Goal: Information Seeking & Learning: Check status

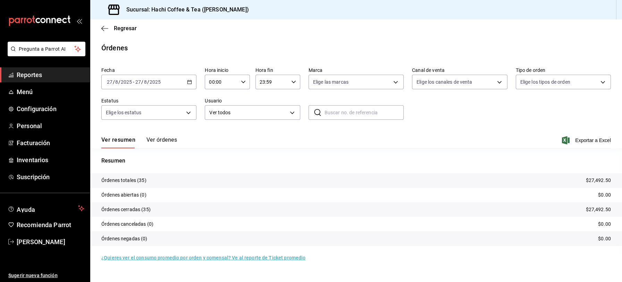
click at [61, 78] on span "Reportes" at bounding box center [51, 74] width 68 height 9
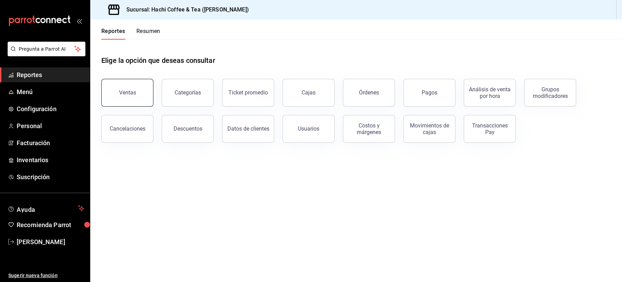
click at [126, 95] on div "Ventas" at bounding box center [127, 92] width 17 height 7
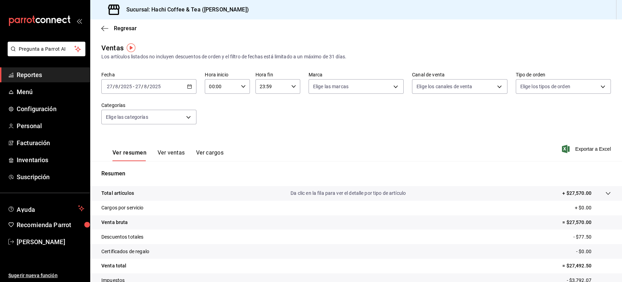
click at [24, 76] on span "Reportes" at bounding box center [51, 74] width 68 height 9
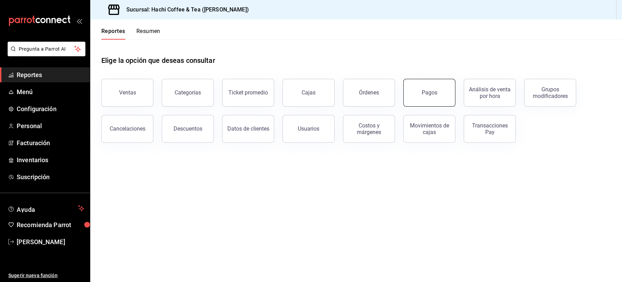
click at [435, 97] on button "Pagos" at bounding box center [429, 93] width 52 height 28
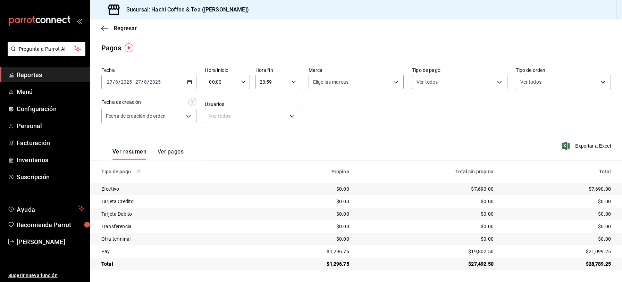
click at [43, 76] on span "Reportes" at bounding box center [51, 74] width 68 height 9
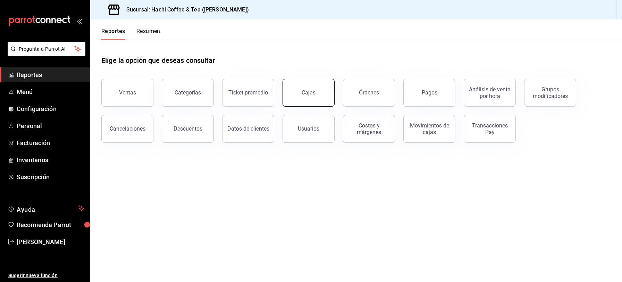
click at [306, 94] on div "Cajas" at bounding box center [308, 92] width 14 height 7
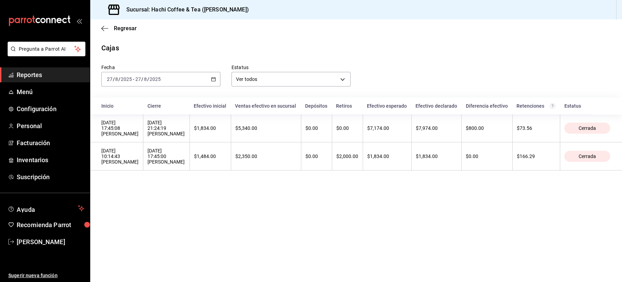
click at [390, 82] on div "Fecha [DATE] [DATE] - [DATE] [DATE] Estatus Ver todos ALL" at bounding box center [350, 69] width 520 height 33
click at [58, 78] on span "Reportes" at bounding box center [51, 74] width 68 height 9
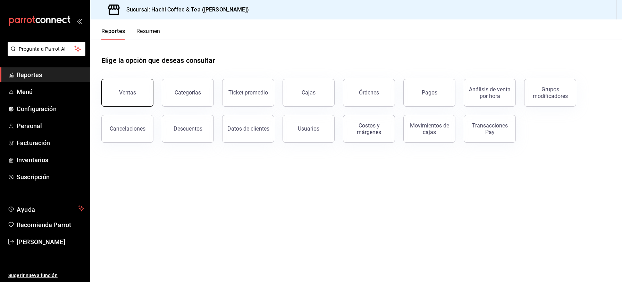
click at [130, 89] on div "Ventas" at bounding box center [127, 92] width 17 height 7
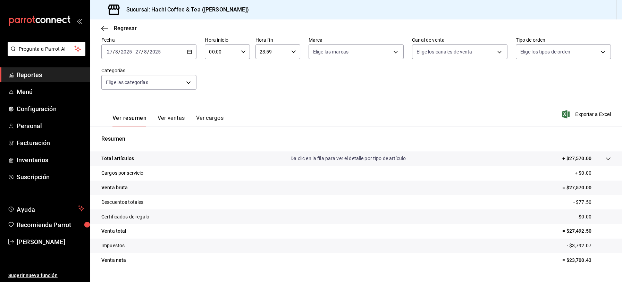
scroll to position [36, 0]
click at [28, 75] on span "Reportes" at bounding box center [51, 74] width 68 height 9
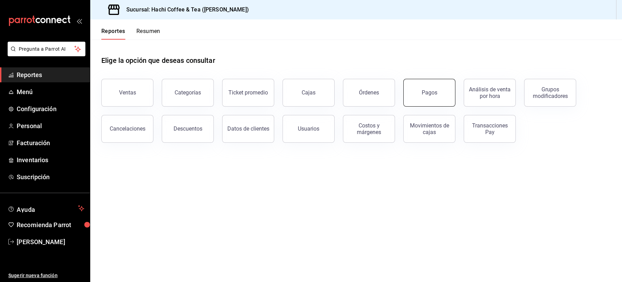
click at [427, 95] on div "Pagos" at bounding box center [429, 92] width 16 height 7
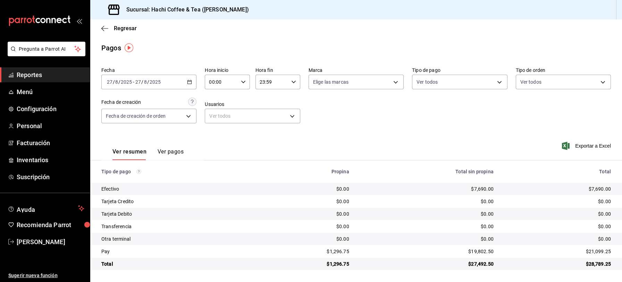
click at [29, 75] on span "Reportes" at bounding box center [51, 74] width 68 height 9
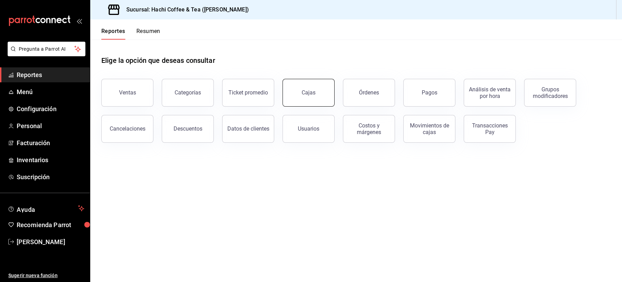
click at [314, 105] on div "Cajas" at bounding box center [304, 88] width 60 height 36
click at [322, 95] on button "Cajas" at bounding box center [308, 93] width 52 height 28
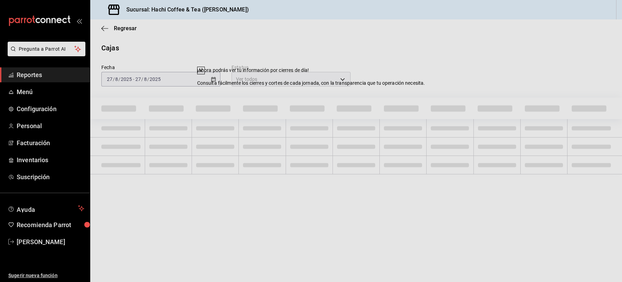
click at [391, 81] on div "Fecha [DATE] [DATE] - [DATE] [DATE] Estatus Ver todos ALL" at bounding box center [350, 69] width 520 height 33
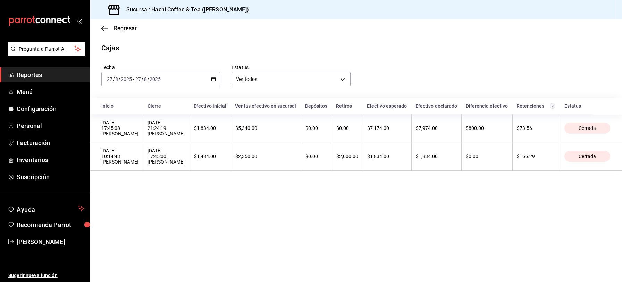
click at [42, 79] on link "Reportes" at bounding box center [45, 74] width 90 height 15
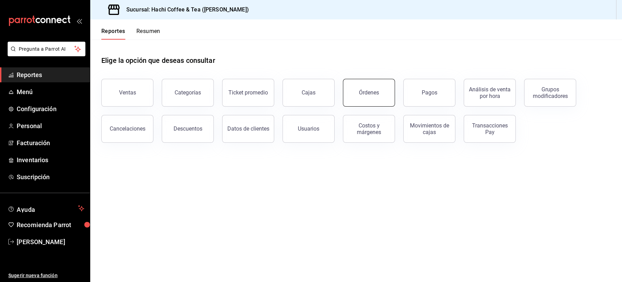
click at [363, 87] on button "Órdenes" at bounding box center [369, 93] width 52 height 28
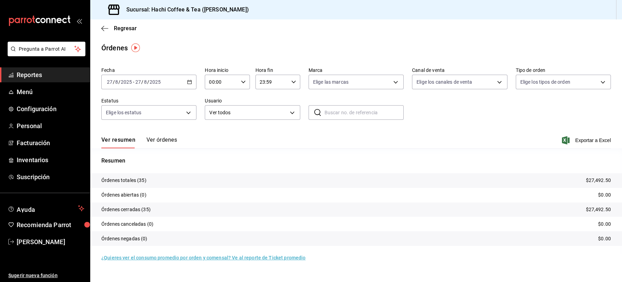
click at [165, 143] on button "Ver órdenes" at bounding box center [161, 142] width 31 height 12
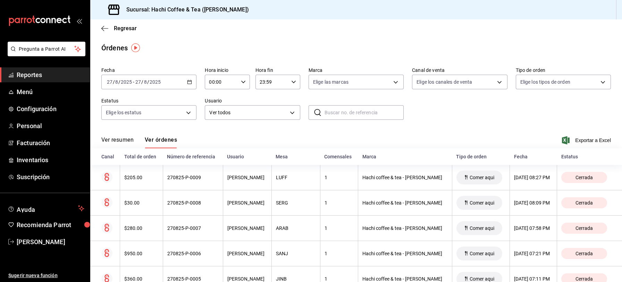
click at [34, 72] on span "Reportes" at bounding box center [51, 74] width 68 height 9
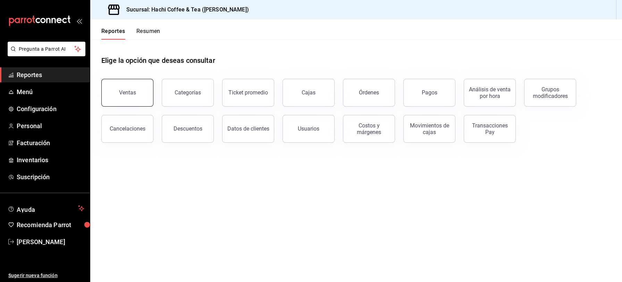
click at [138, 95] on button "Ventas" at bounding box center [127, 93] width 52 height 28
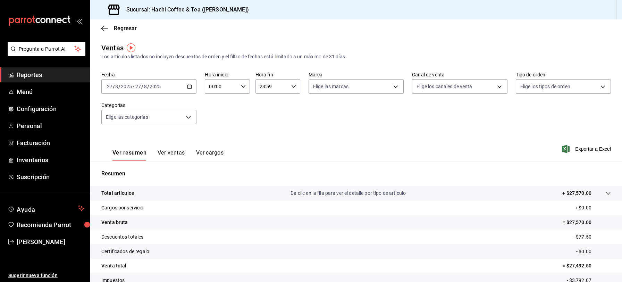
click at [175, 153] on button "Ver ventas" at bounding box center [170, 155] width 27 height 12
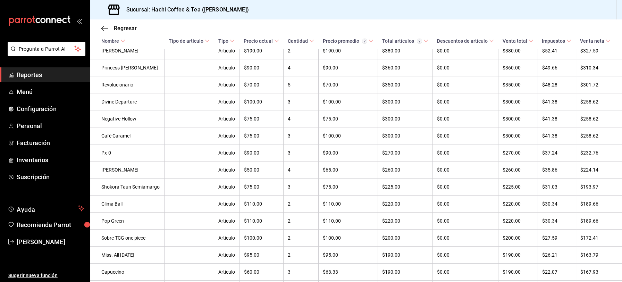
scroll to position [496, 0]
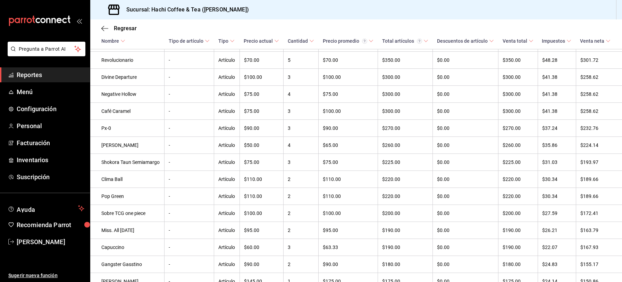
click at [122, 41] on \(Stroke\) at bounding box center [123, 41] width 4 height 2
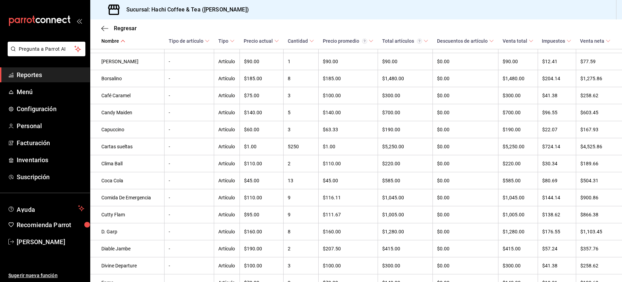
scroll to position [280, 0]
